Goal: Navigation & Orientation: Find specific page/section

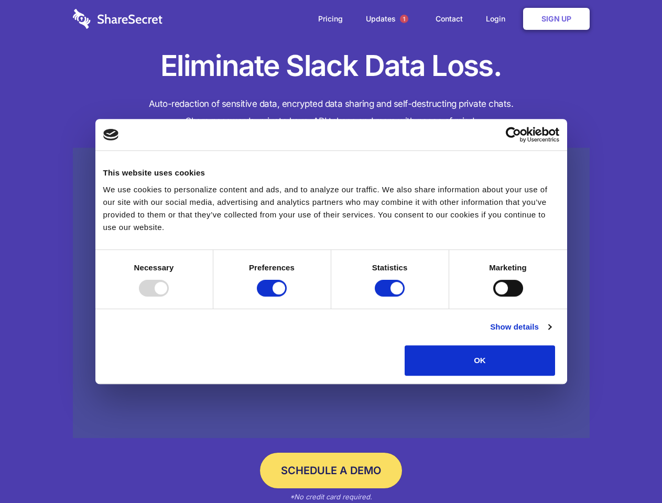
click at [169, 297] on div at bounding box center [154, 288] width 30 height 17
click at [287, 297] on input "Preferences" at bounding box center [272, 288] width 30 height 17
checkbox input "false"
click at [391, 297] on input "Statistics" at bounding box center [390, 288] width 30 height 17
checkbox input "false"
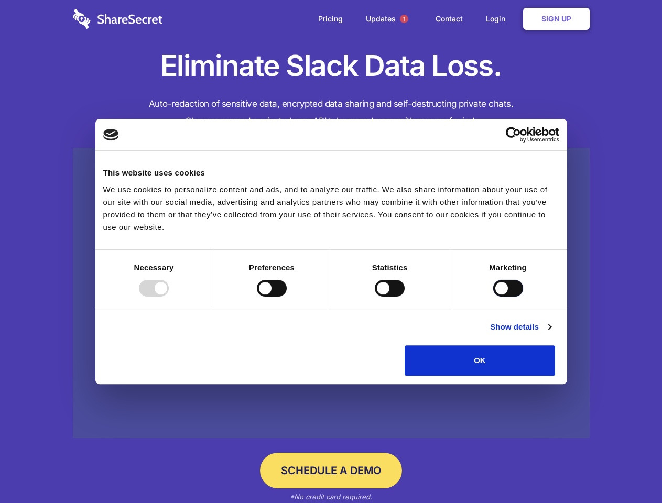
click at [493, 297] on input "Marketing" at bounding box center [508, 288] width 30 height 17
checkbox input "true"
click at [551, 334] on link "Show details" at bounding box center [520, 327] width 61 height 13
click at [0, 0] on li "Necessary 7 Necessary cookies help make a website usable by enabling basic func…" at bounding box center [0, 0] width 0 height 0
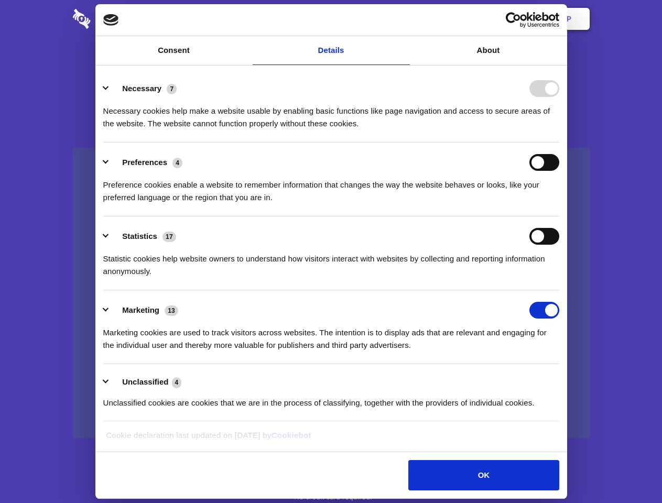
click at [404, 19] on span "1" at bounding box center [404, 19] width 8 height 8
